Goal: Complete application form

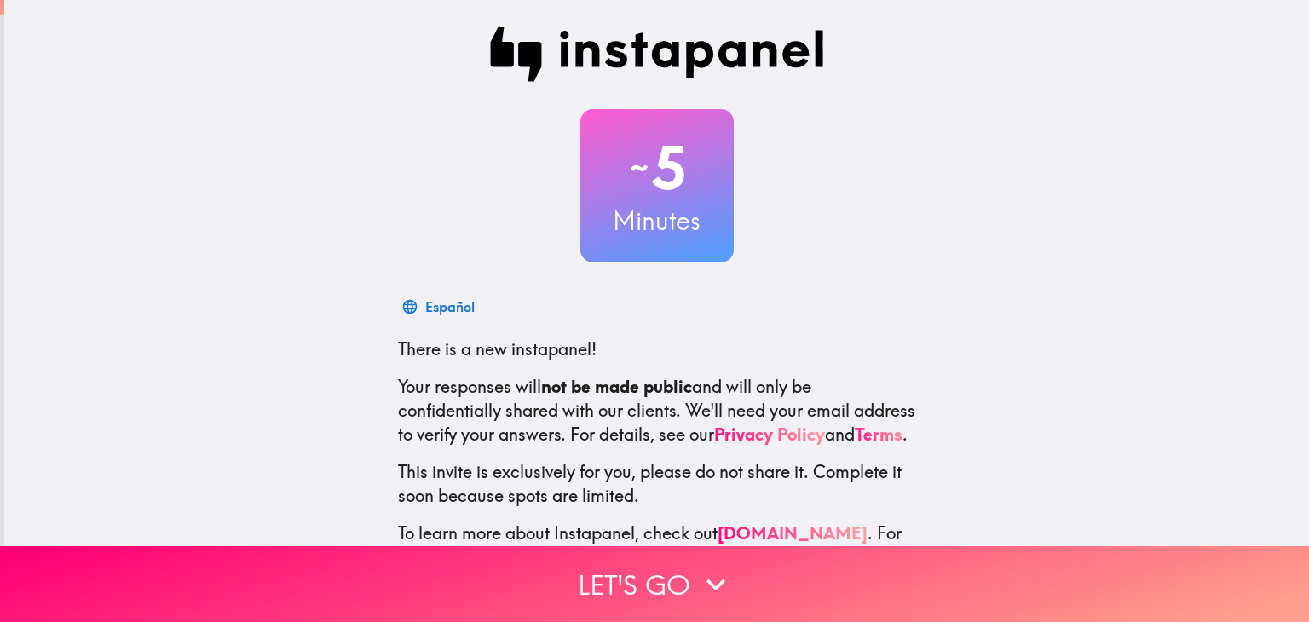
scroll to position [85, 0]
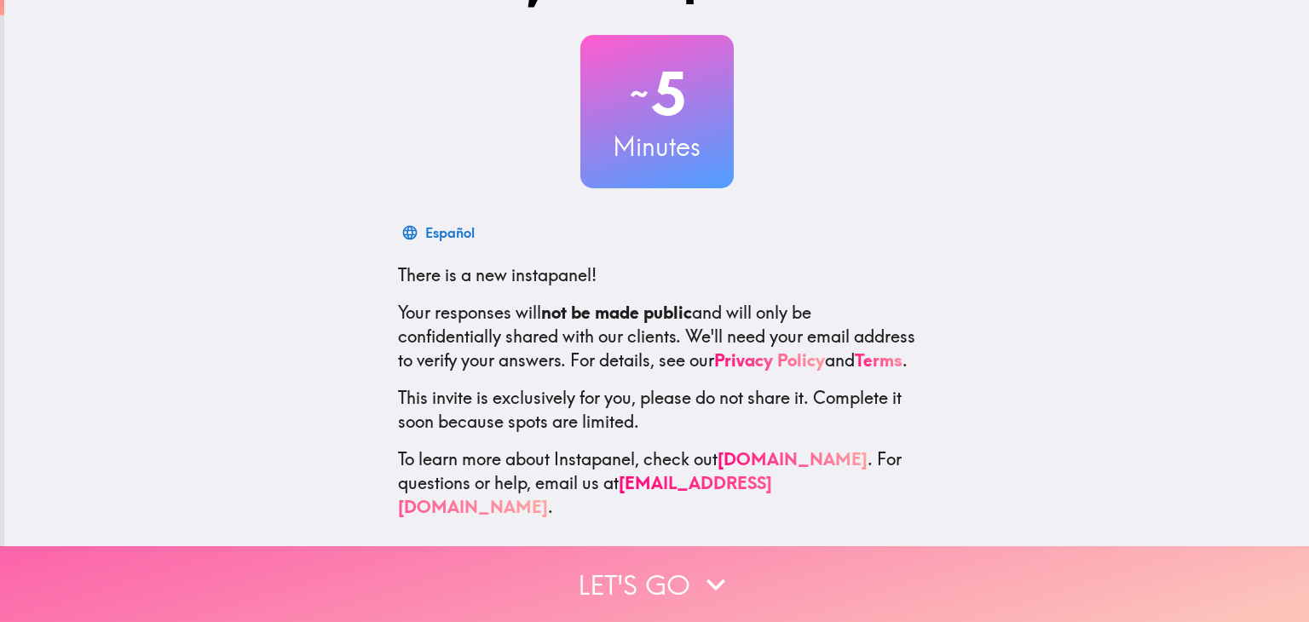
click at [607, 566] on button "Let's go" at bounding box center [654, 584] width 1309 height 76
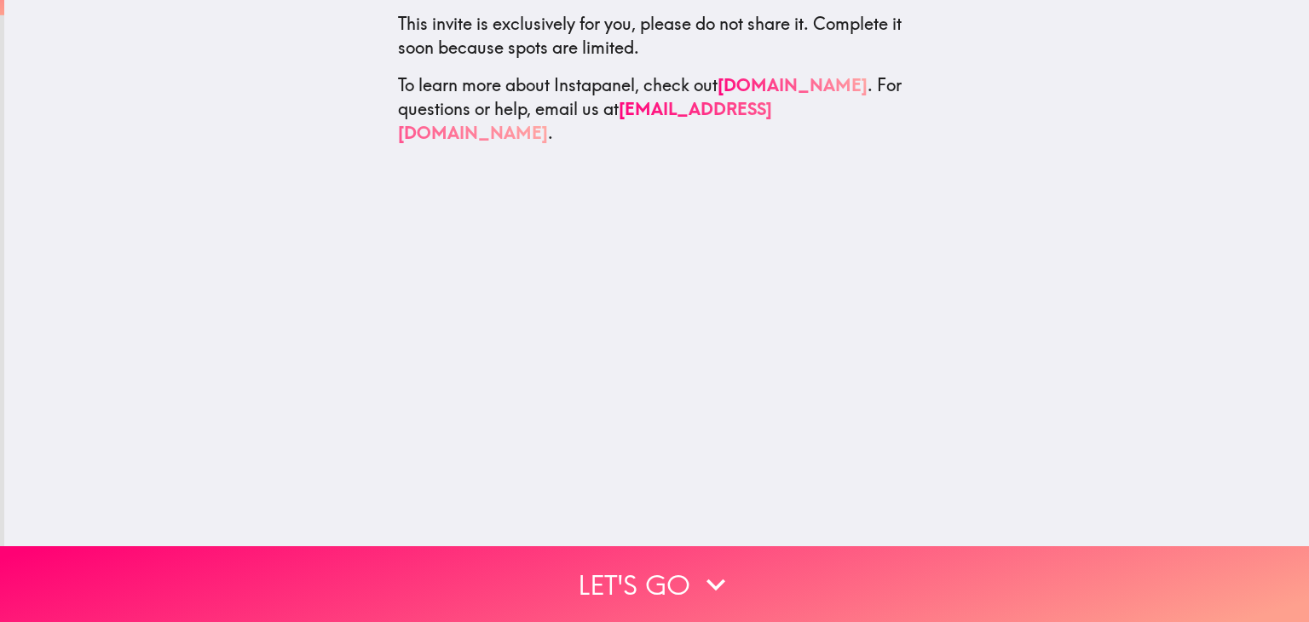
scroll to position [0, 0]
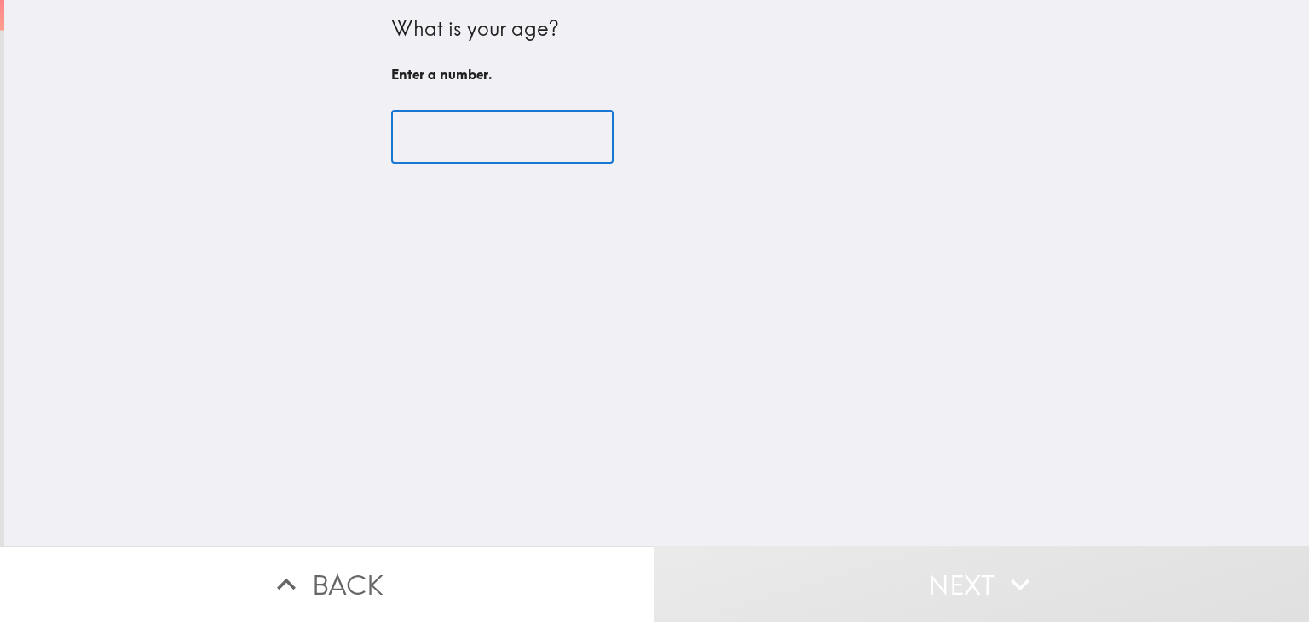
click at [472, 133] on input "number" at bounding box center [502, 137] width 222 height 53
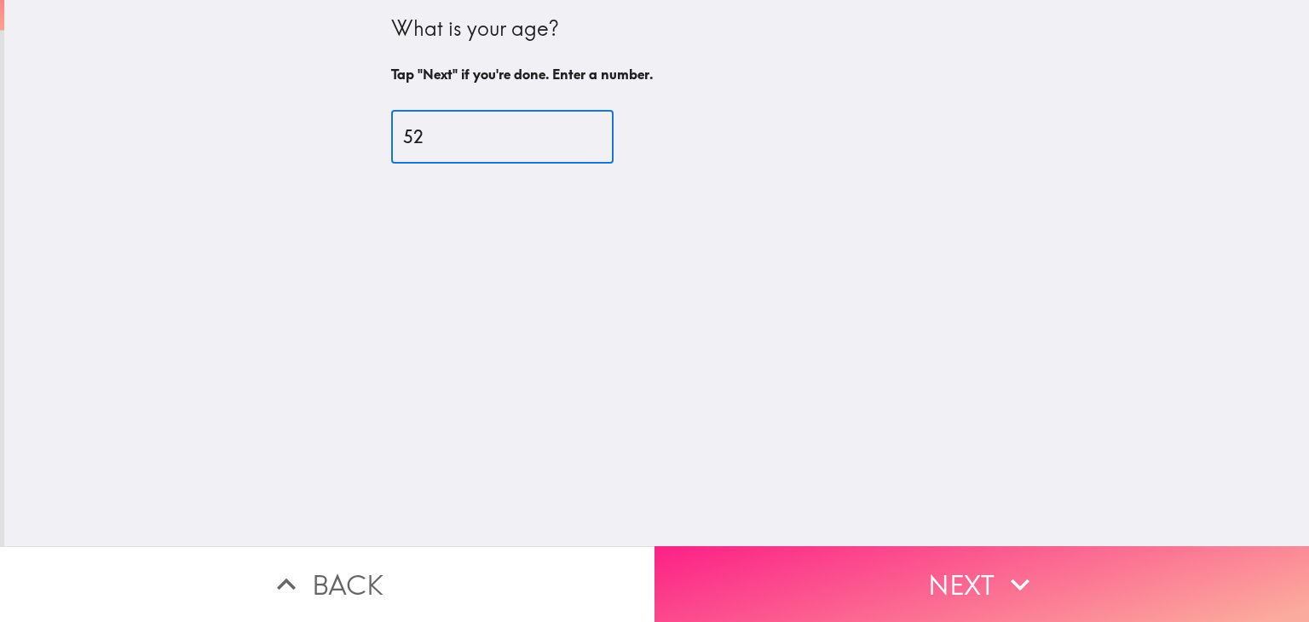
type input "52"
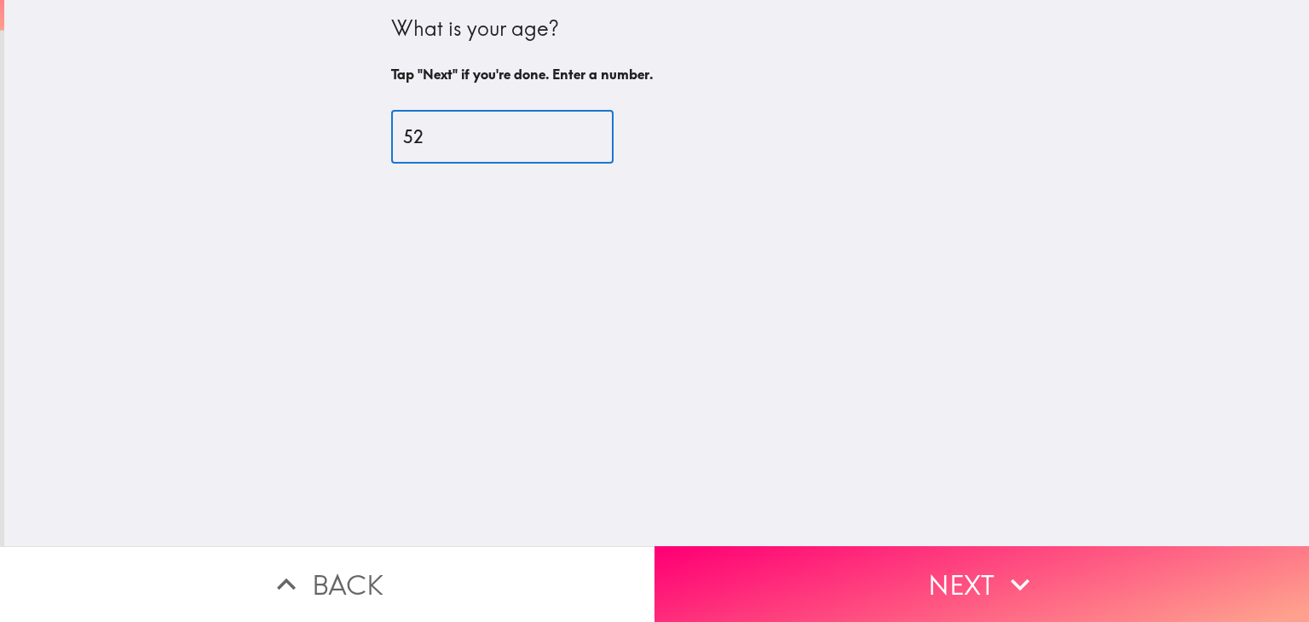
drag, startPoint x: 838, startPoint y: 571, endPoint x: 846, endPoint y: 579, distance: 11.5
click at [840, 575] on button "Next" at bounding box center [981, 584] width 654 height 76
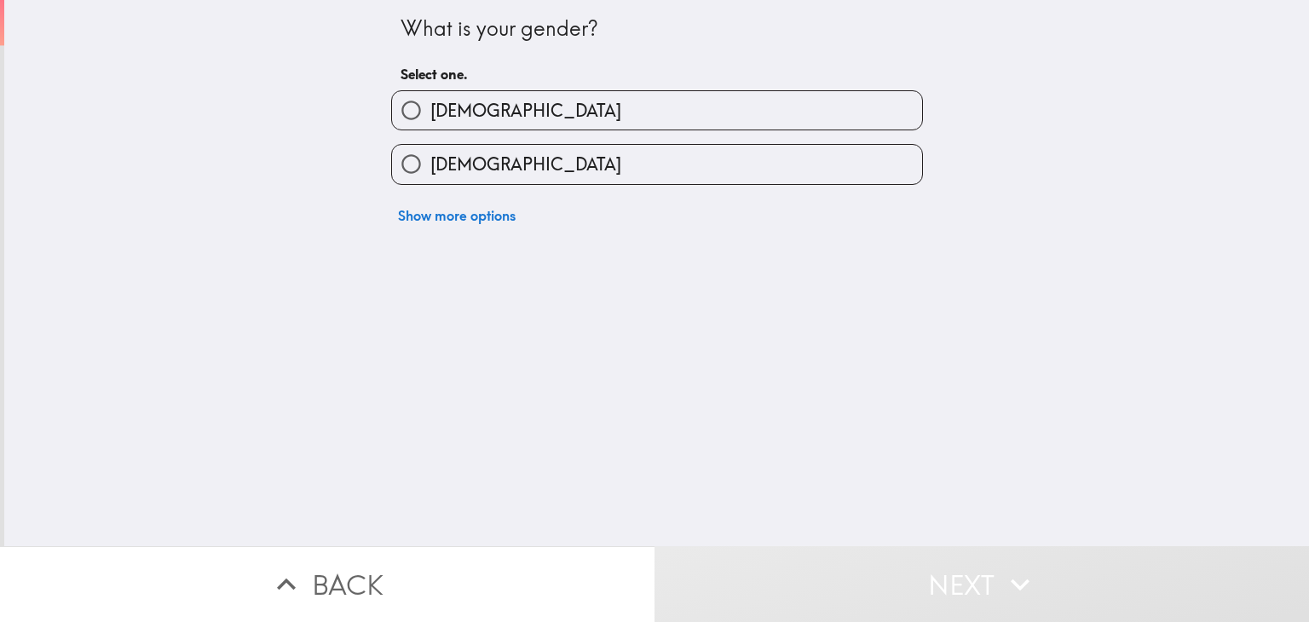
click at [501, 171] on label "[DEMOGRAPHIC_DATA]" at bounding box center [657, 164] width 530 height 38
click at [430, 171] on input "[DEMOGRAPHIC_DATA]" at bounding box center [411, 164] width 38 height 38
radio input "true"
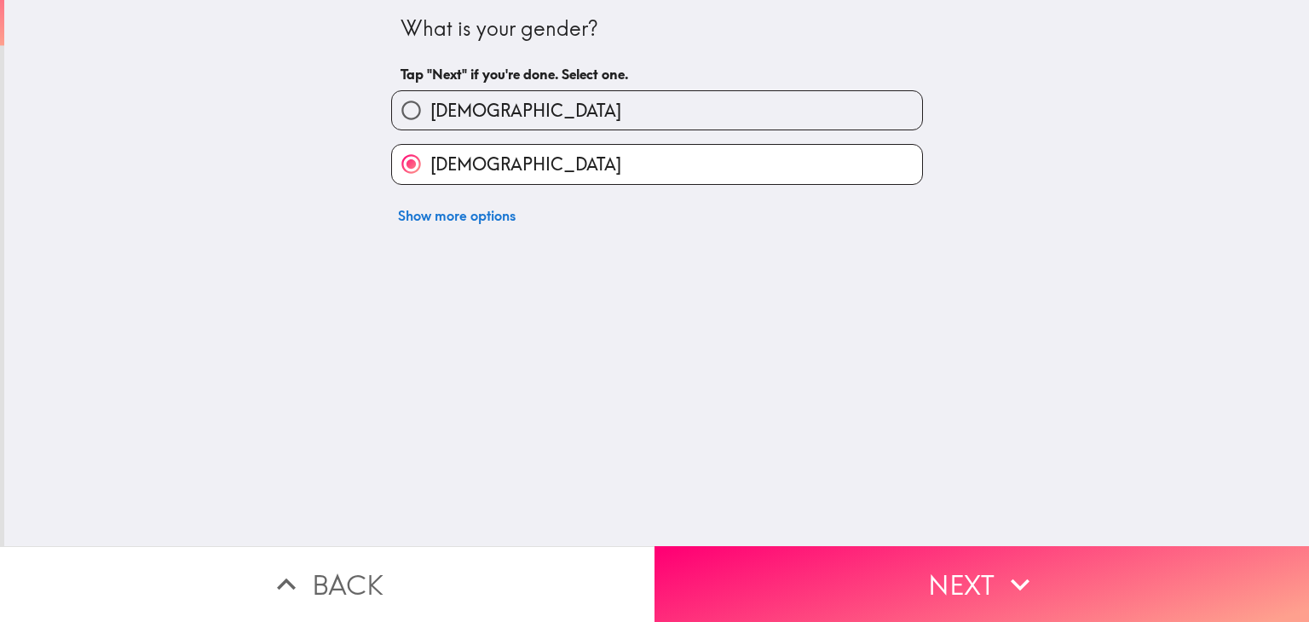
drag, startPoint x: 779, startPoint y: 567, endPoint x: 765, endPoint y: 562, distance: 14.3
click at [778, 565] on button "Next" at bounding box center [981, 584] width 654 height 76
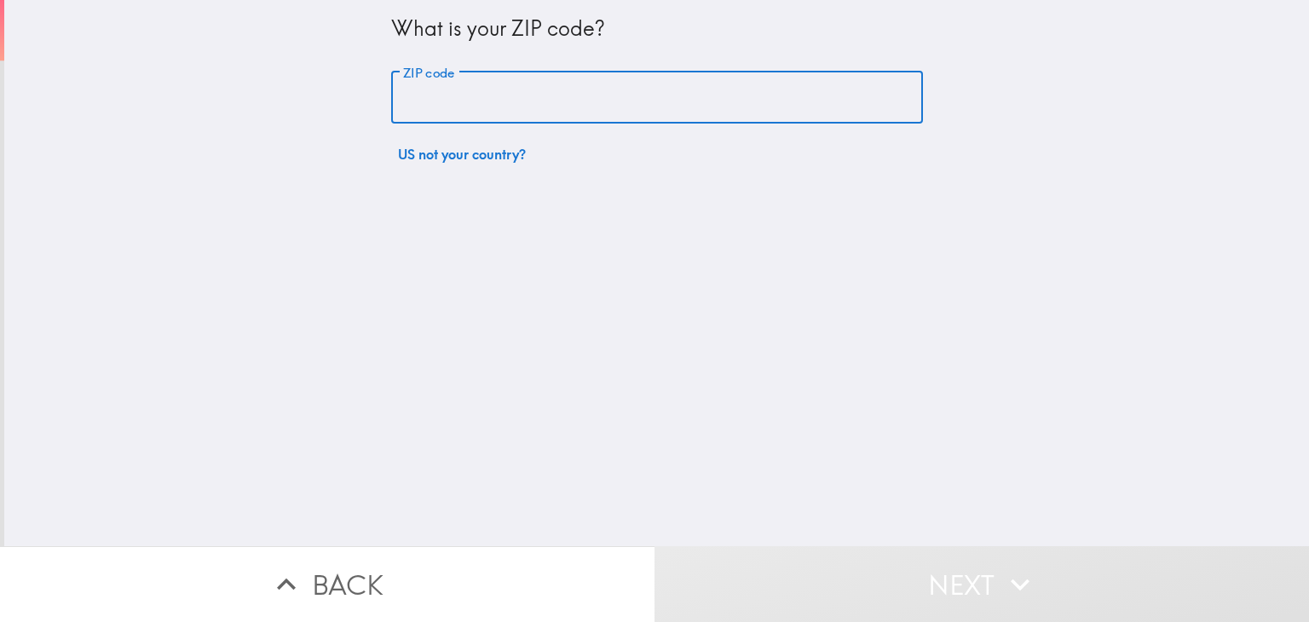
click at [476, 100] on input "ZIP code" at bounding box center [657, 98] width 532 height 53
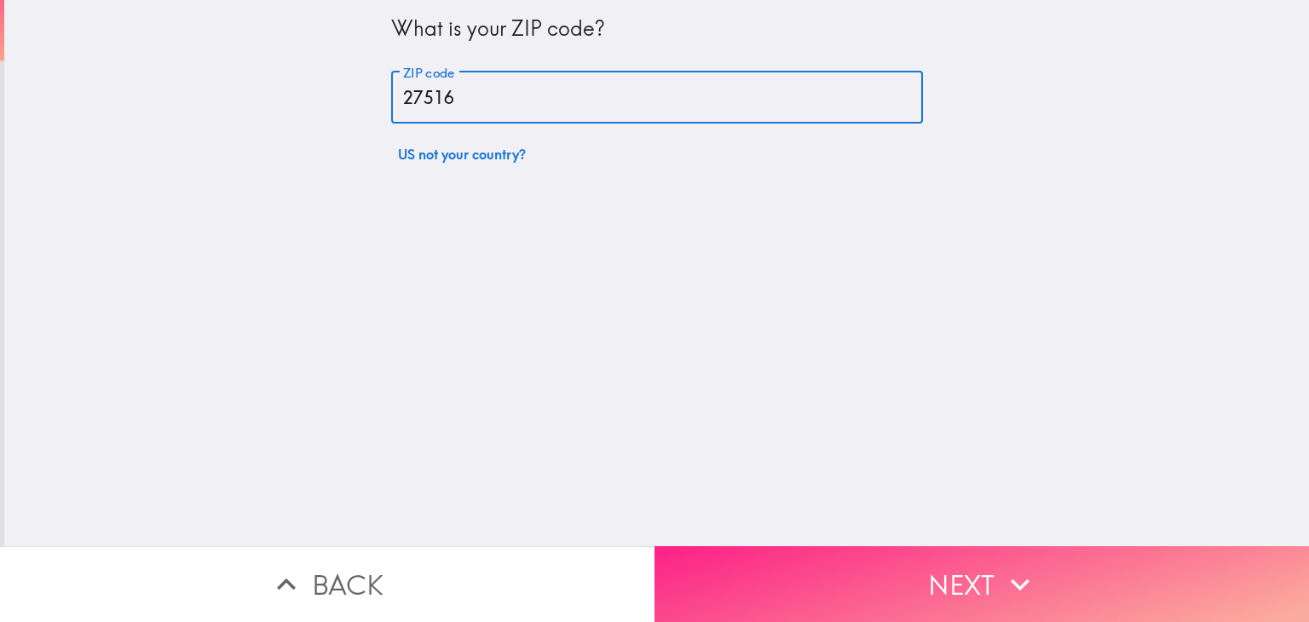
type input "27516"
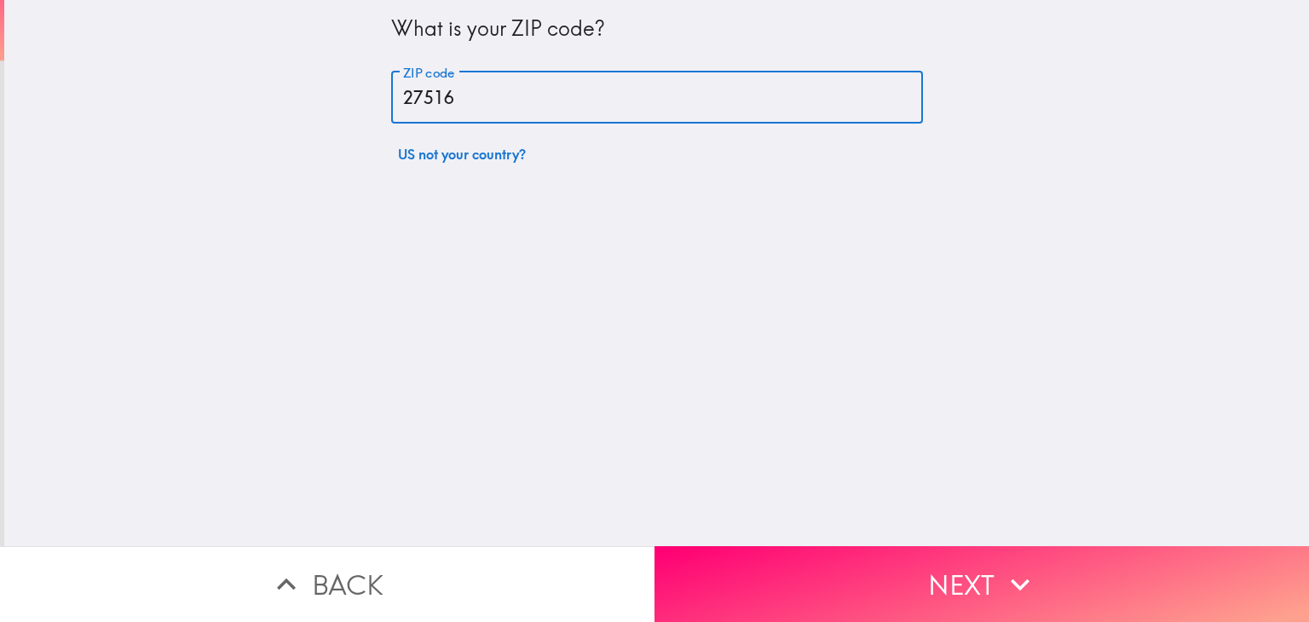
click at [832, 546] on button "Next" at bounding box center [981, 584] width 654 height 76
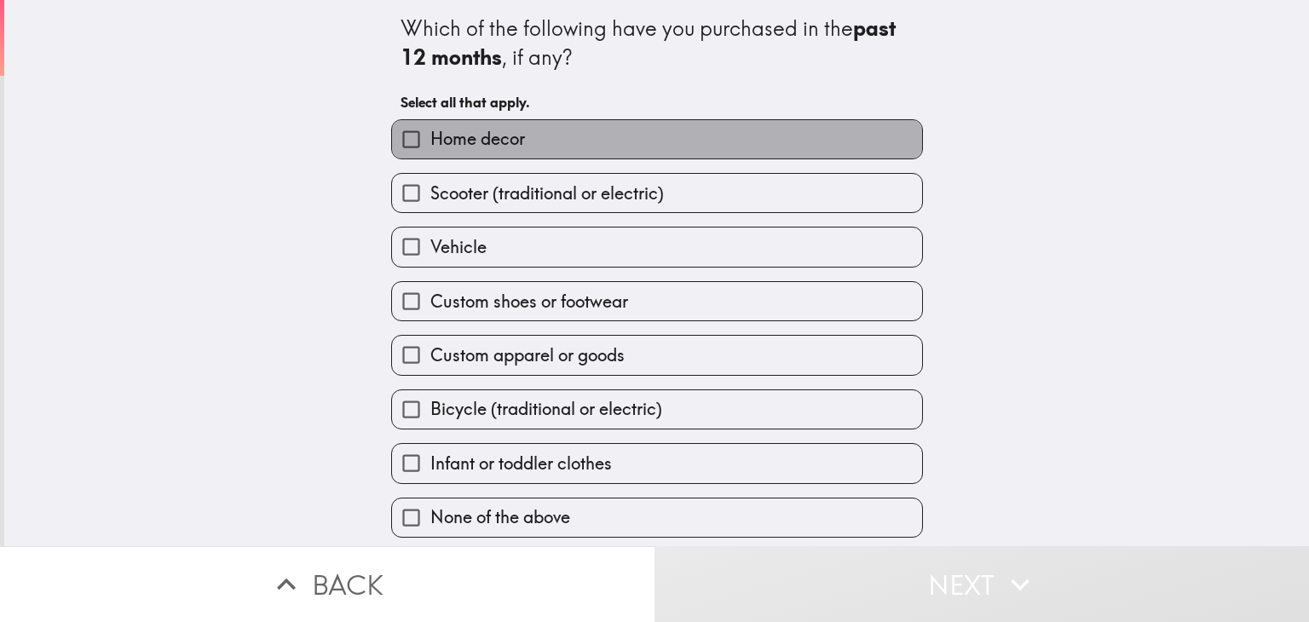
click at [467, 133] on span "Home decor" at bounding box center [477, 139] width 95 height 24
click at [430, 133] on input "Home decor" at bounding box center [411, 139] width 38 height 38
checkbox input "true"
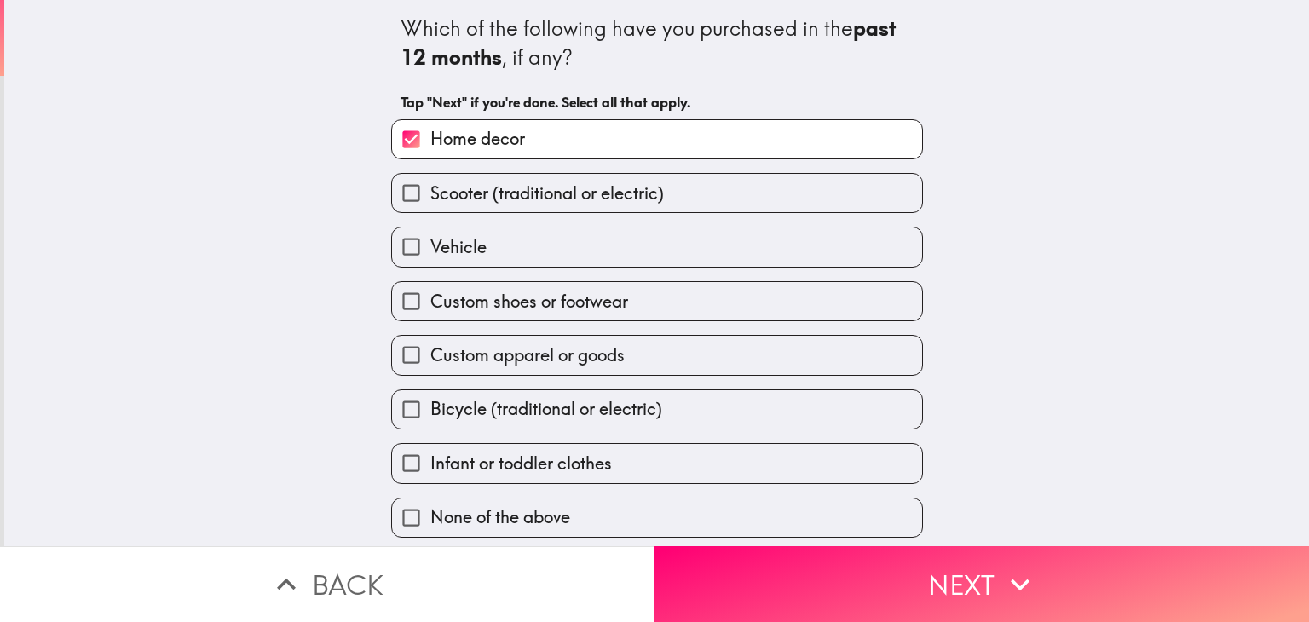
scroll to position [2, 0]
drag, startPoint x: 873, startPoint y: 583, endPoint x: 842, endPoint y: 502, distance: 86.6
click at [872, 576] on button "Next" at bounding box center [981, 584] width 654 height 76
